Goal: Check status: Check status

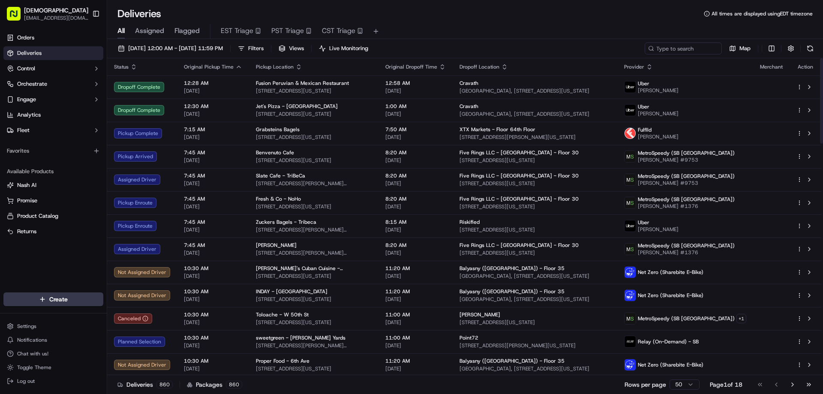
click at [382, 14] on div "Deliveries All times are displayed using EDT timezone" at bounding box center [465, 14] width 716 height 14
click at [517, 17] on div "Deliveries All times are displayed using EDT timezone" at bounding box center [465, 14] width 716 height 14
